Goal: Task Accomplishment & Management: Use online tool/utility

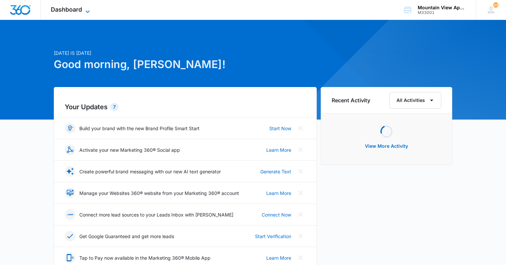
click at [76, 11] on span "Dashboard" at bounding box center [66, 9] width 31 height 7
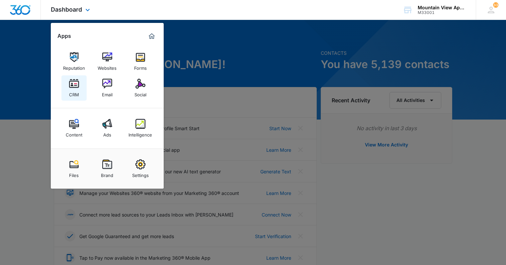
click at [77, 96] on div "CRM" at bounding box center [74, 93] width 10 height 9
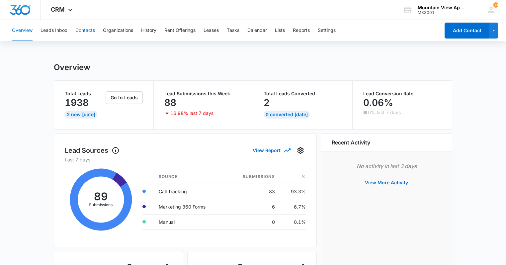
click at [87, 31] on button "Contacts" at bounding box center [85, 30] width 20 height 21
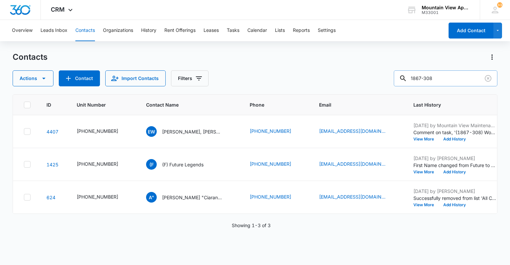
click at [460, 77] on input "1867-308" at bounding box center [446, 78] width 104 height 16
type input "1867-308"
click at [184, 128] on p "[PERSON_NAME], [PERSON_NAME] [PERSON_NAME] & [PERSON_NAME]" at bounding box center [192, 131] width 60 height 7
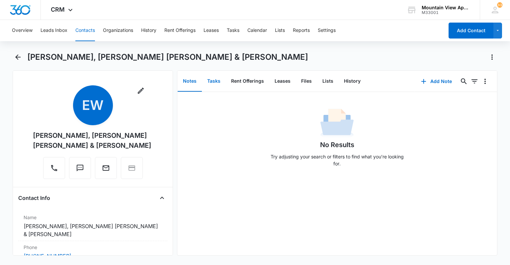
click at [217, 79] on button "Tasks" at bounding box center [214, 81] width 24 height 21
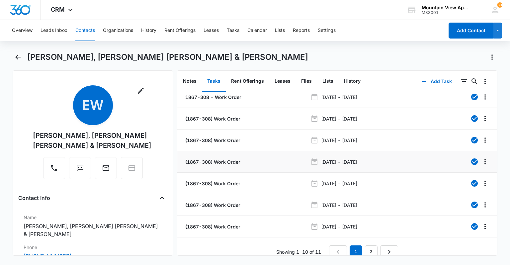
scroll to position [76, 0]
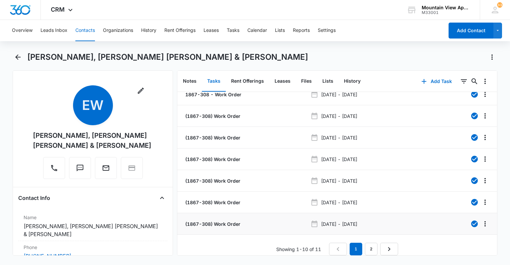
click at [231, 221] on p "(1867-308) Work Order" at bounding box center [212, 224] width 56 height 7
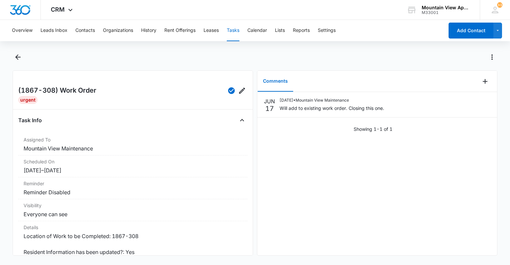
click at [24, 57] on div at bounding box center [255, 61] width 485 height 19
click at [19, 58] on icon "Back" at bounding box center [18, 57] width 8 height 8
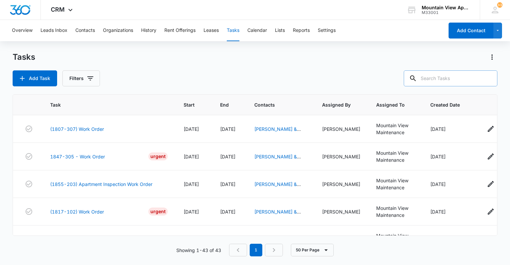
click at [459, 81] on input "text" at bounding box center [451, 78] width 94 height 16
type input "1867-308"
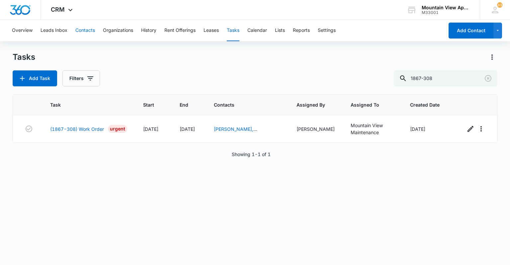
click at [89, 30] on button "Contacts" at bounding box center [85, 30] width 20 height 21
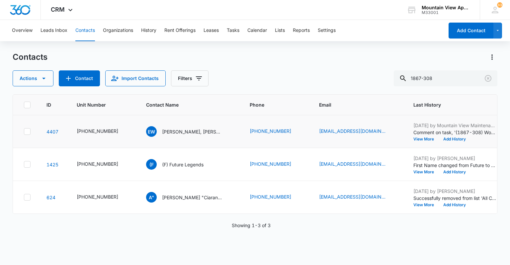
click at [189, 125] on td "EW [PERSON_NAME], [PERSON_NAME] [PERSON_NAME] & [PERSON_NAME]" at bounding box center [190, 131] width 104 height 33
click at [189, 132] on p "[PERSON_NAME], [PERSON_NAME] [PERSON_NAME] & [PERSON_NAME]" at bounding box center [192, 131] width 60 height 7
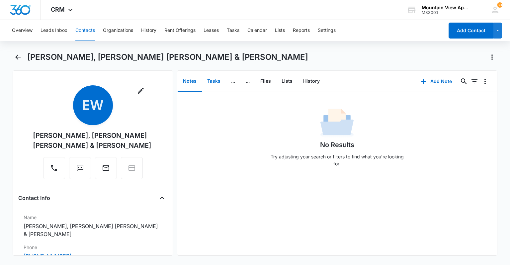
click at [217, 81] on button "Tasks" at bounding box center [214, 81] width 24 height 21
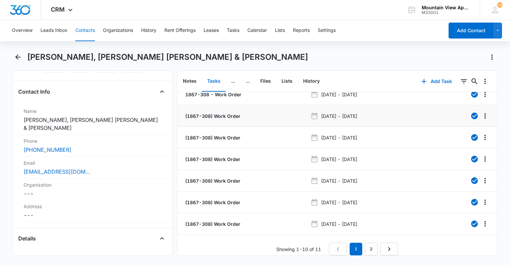
scroll to position [76, 0]
click at [374, 245] on link "2" at bounding box center [371, 249] width 13 height 13
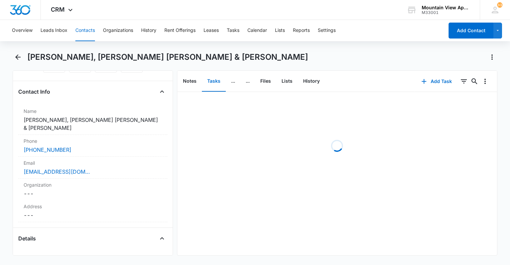
scroll to position [0, 0]
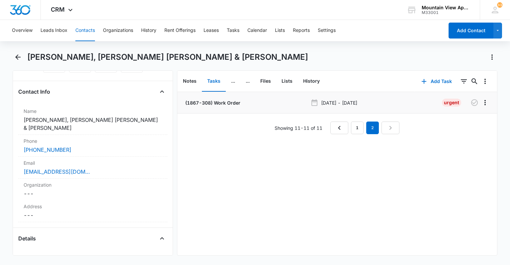
click at [216, 104] on p "(1867-308) Work Order" at bounding box center [212, 102] width 56 height 7
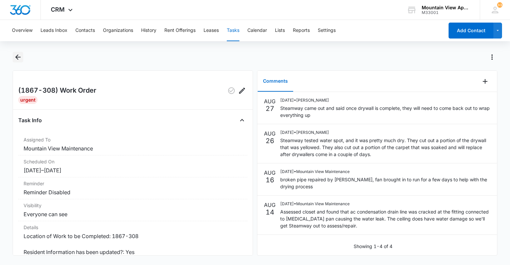
click at [13, 59] on button "Back" at bounding box center [18, 57] width 10 height 11
